Goal: Transaction & Acquisition: Book appointment/travel/reservation

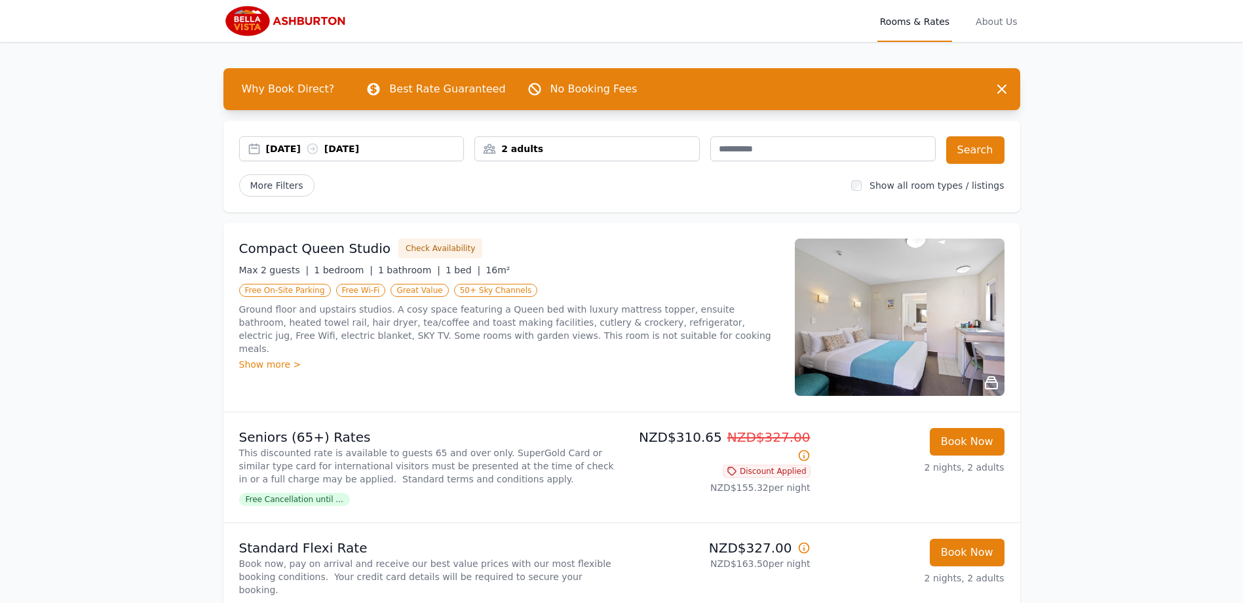
click at [535, 148] on div "2 adults" at bounding box center [587, 148] width 224 height 13
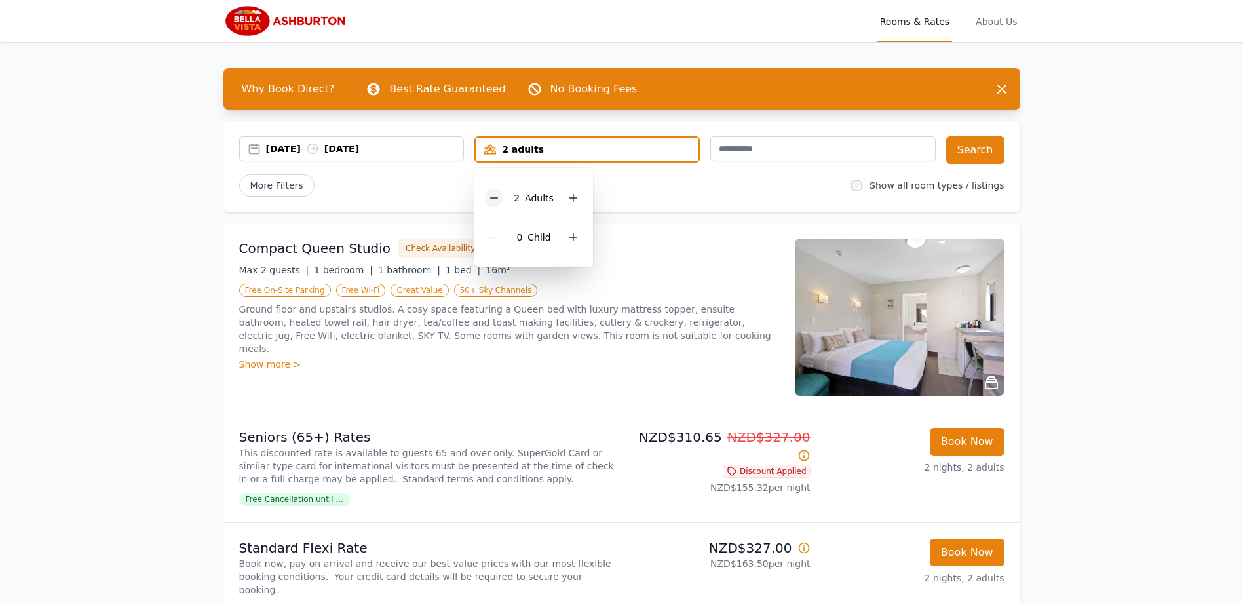
click at [495, 200] on icon at bounding box center [494, 198] width 10 height 10
click at [664, 171] on div "[DATE] [DATE] 1 adult 1 Adult 0 Child Search More Filters Show all room types /…" at bounding box center [621, 167] width 797 height 92
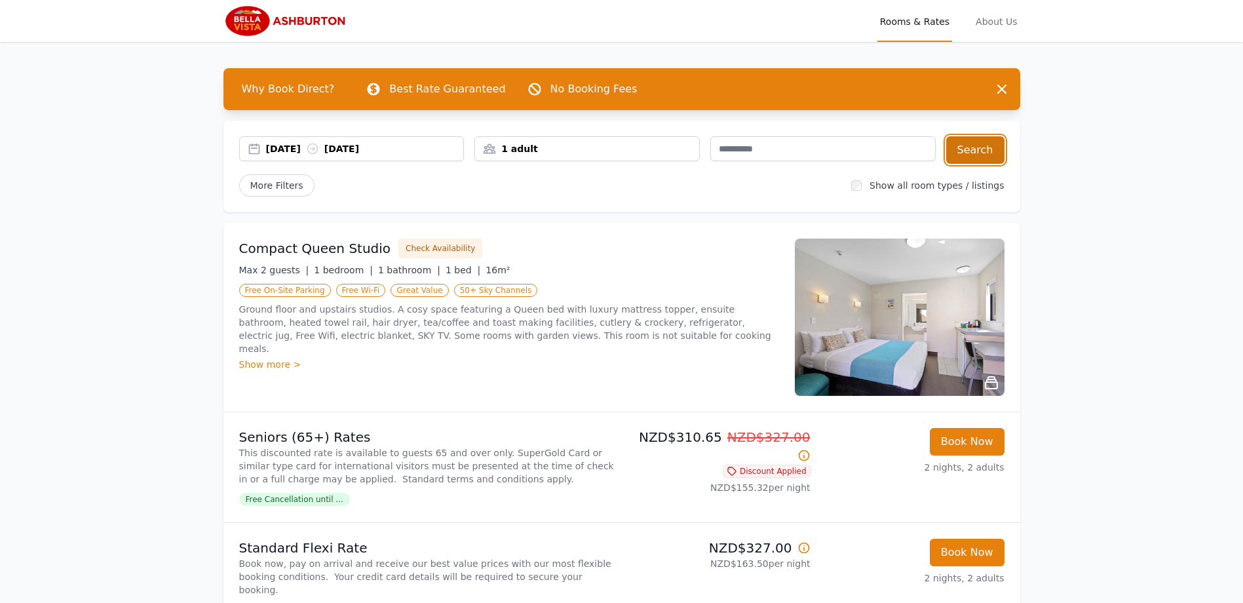
click at [974, 154] on button "Search" at bounding box center [975, 150] width 58 height 28
click at [303, 151] on div "[DATE] [DATE]" at bounding box center [365, 148] width 198 height 13
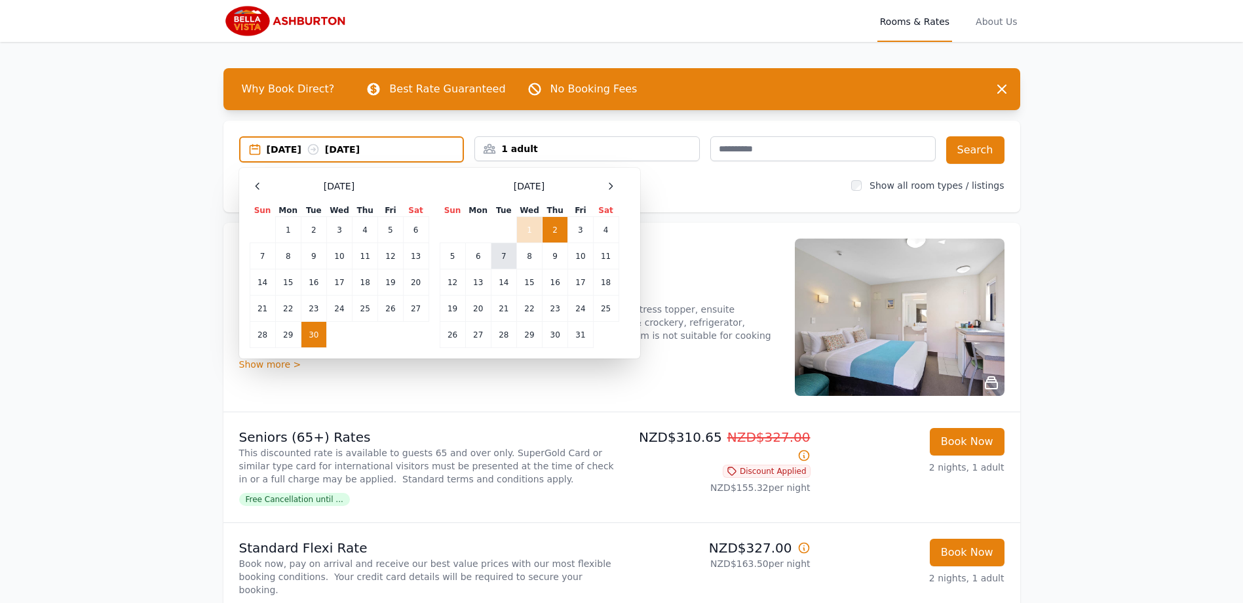
click at [502, 256] on td "7" at bounding box center [504, 256] width 26 height 26
click at [557, 257] on td "9" at bounding box center [555, 256] width 26 height 26
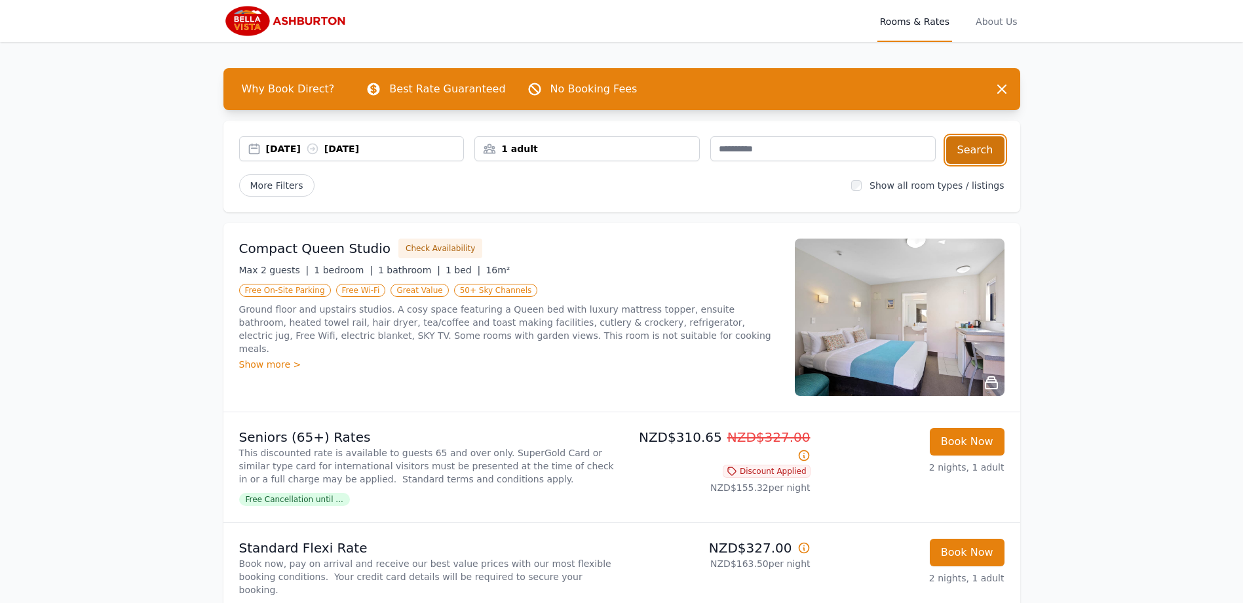
click at [971, 154] on button "Search" at bounding box center [975, 150] width 58 height 28
click at [252, 21] on img at bounding box center [286, 20] width 126 height 31
click at [248, 24] on img at bounding box center [286, 20] width 126 height 31
